Goal: Find specific page/section

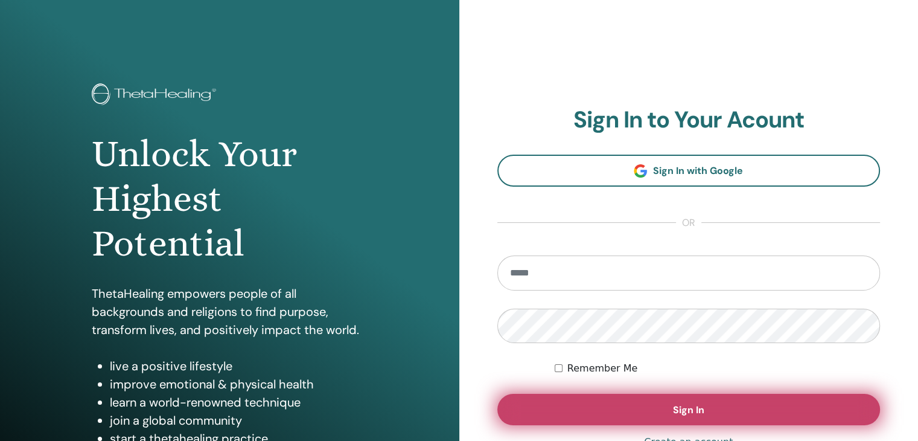
type input "**********"
click at [694, 416] on button "Sign In" at bounding box center [688, 409] width 383 height 31
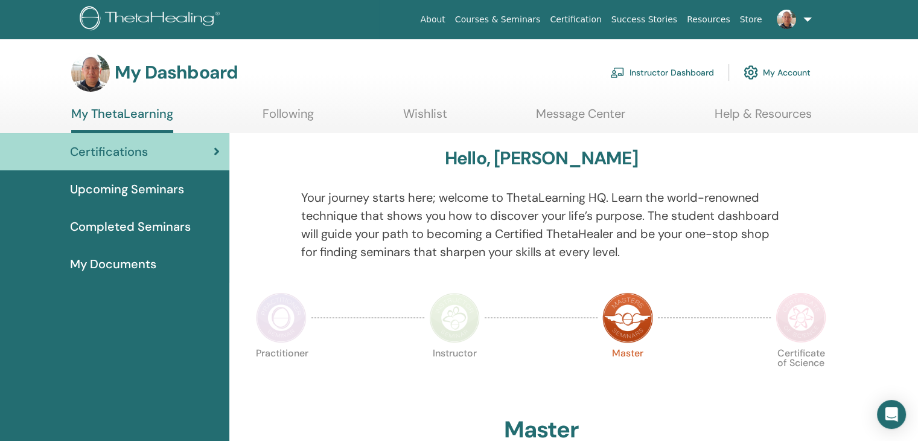
click at [646, 81] on link "Instructor Dashboard" at bounding box center [662, 72] width 104 height 27
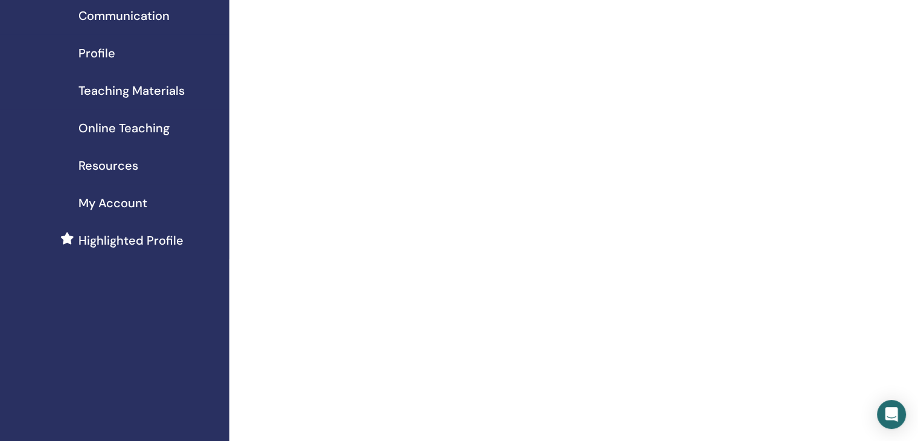
scroll to position [121, 0]
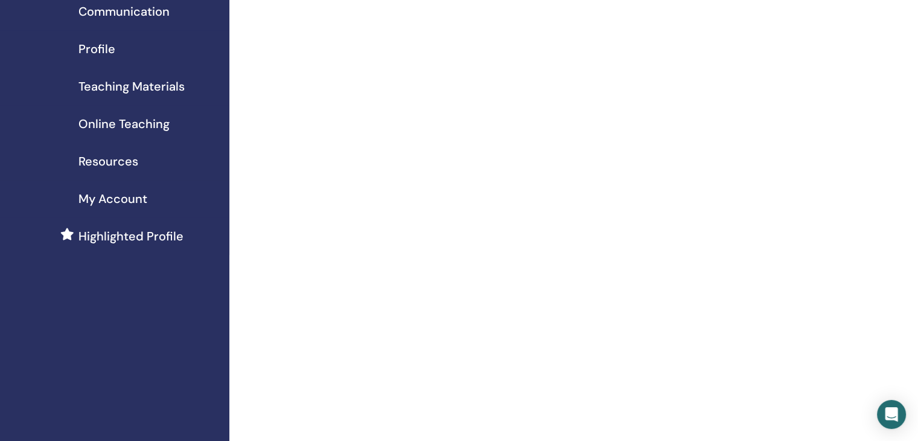
click at [166, 92] on span "Teaching Materials" at bounding box center [131, 86] width 106 height 18
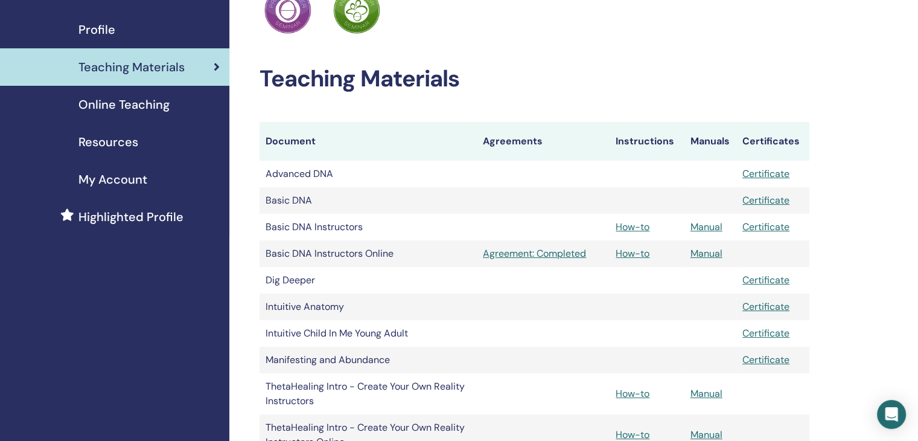
scroll to position [141, 0]
click at [650, 253] on link "How-to" at bounding box center [633, 252] width 34 height 13
